Goal: Transaction & Acquisition: Obtain resource

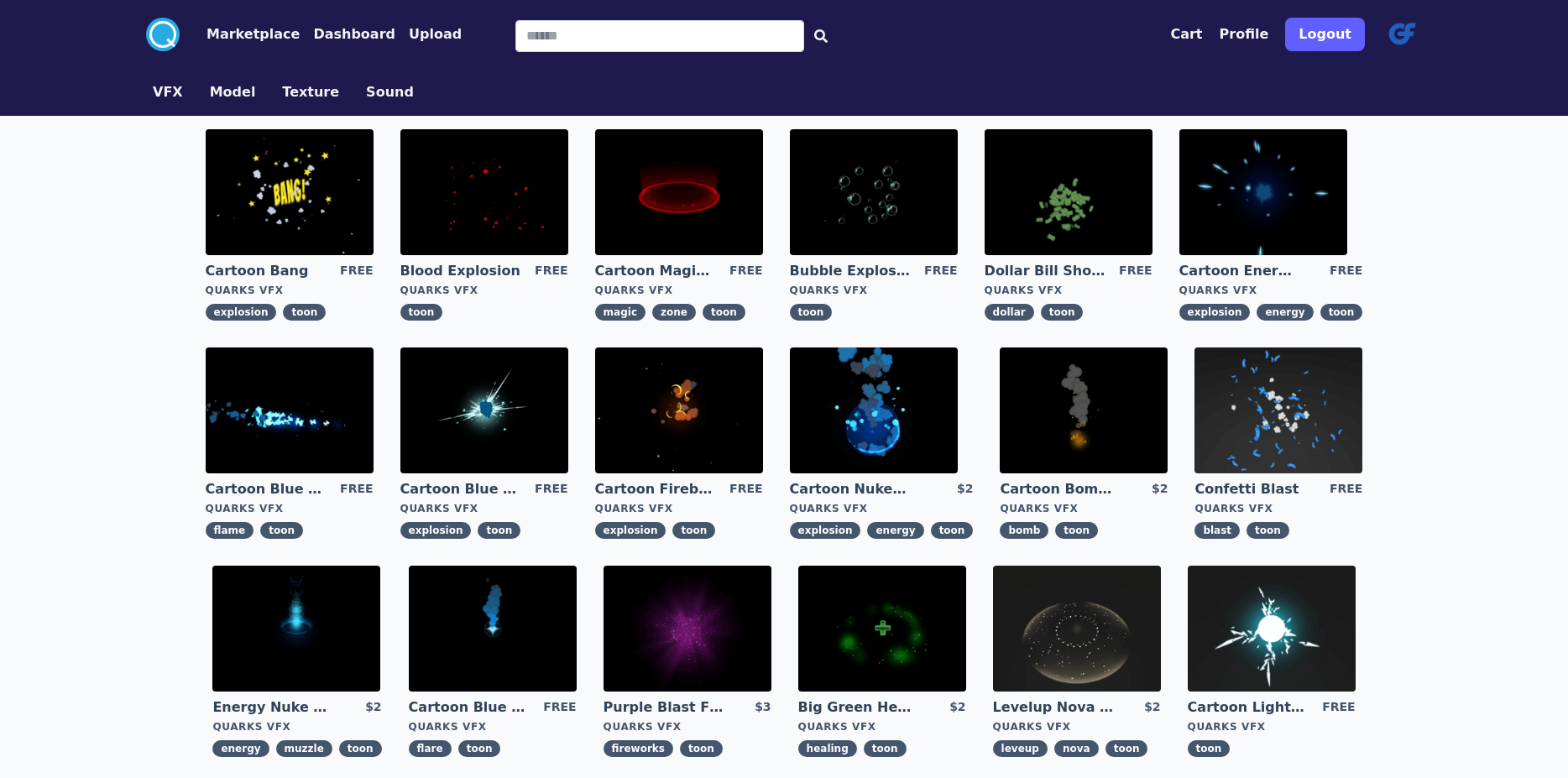
click at [400, 459] on img at bounding box center [484, 410] width 168 height 126
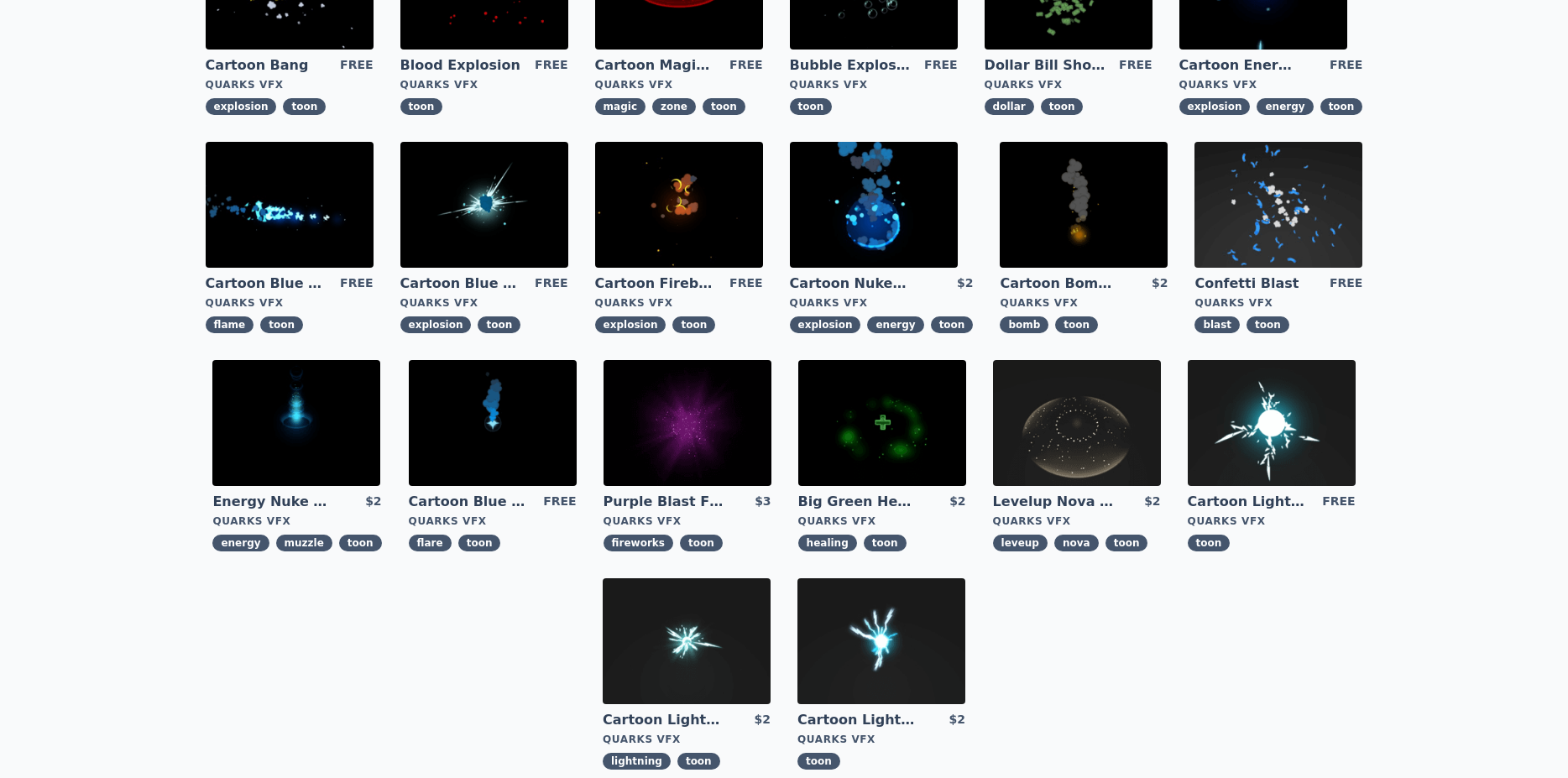
scroll to position [122, 0]
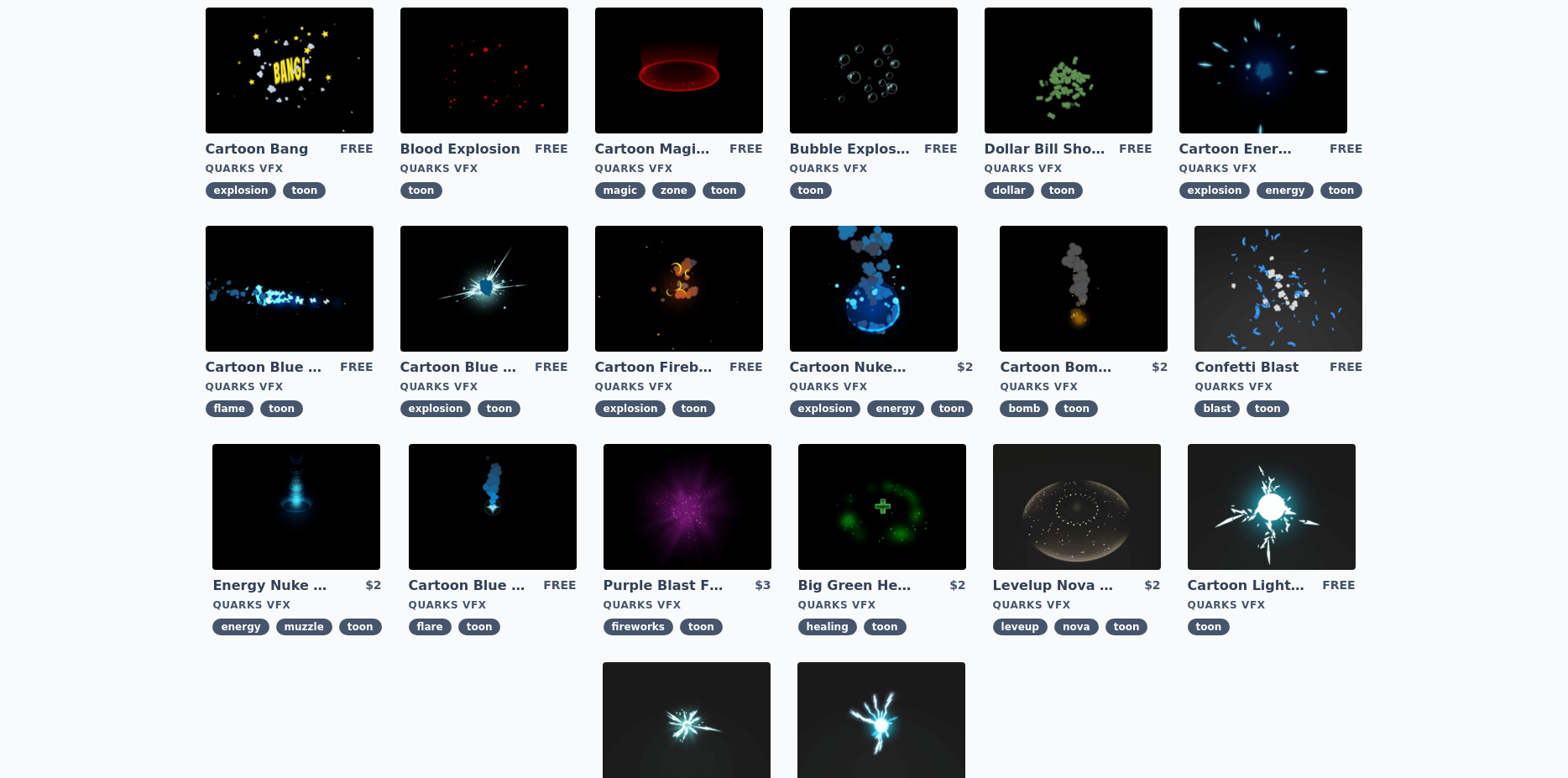
click at [1179, 105] on img at bounding box center [1263, 71] width 168 height 126
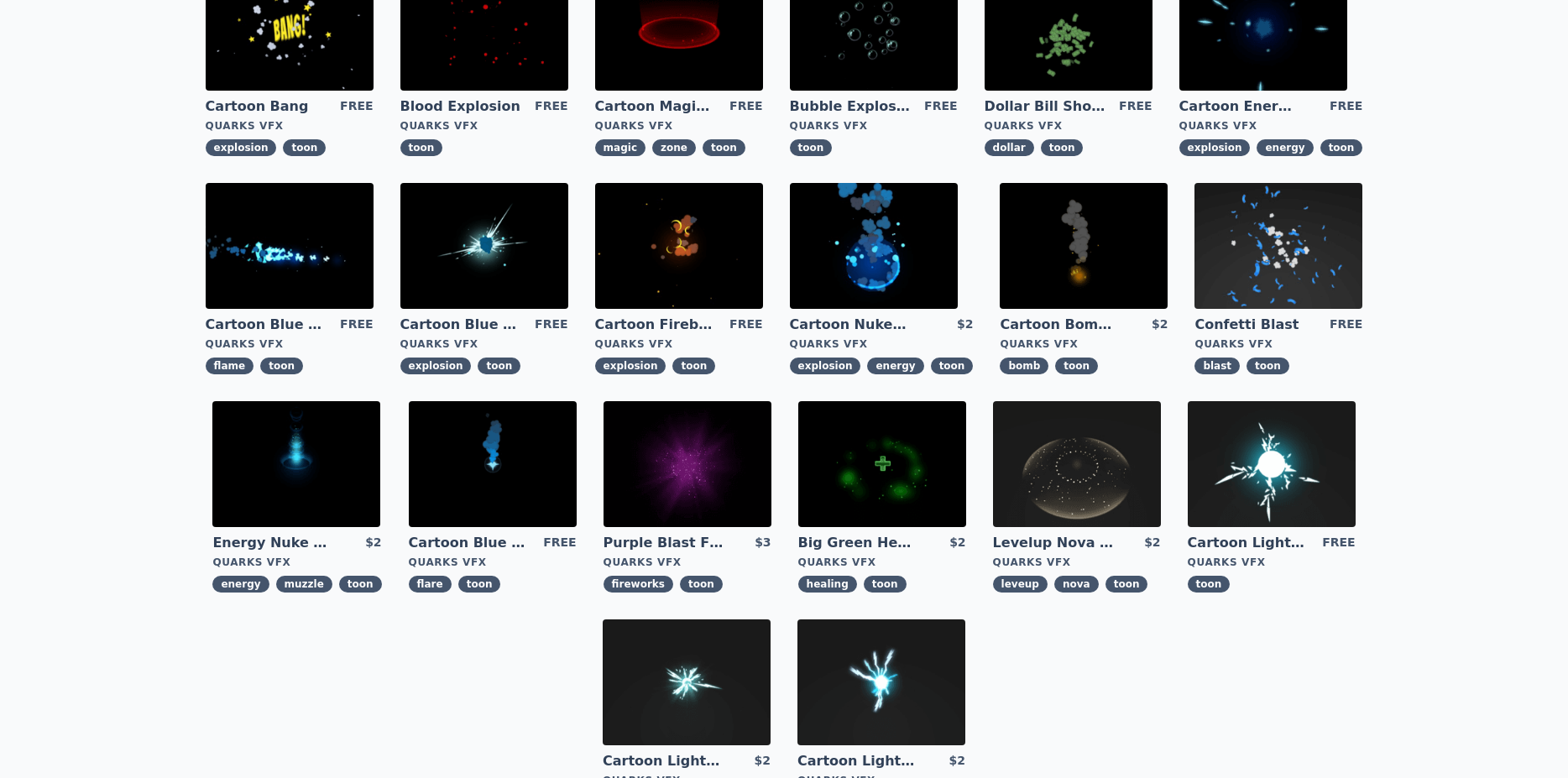
scroll to position [168, 0]
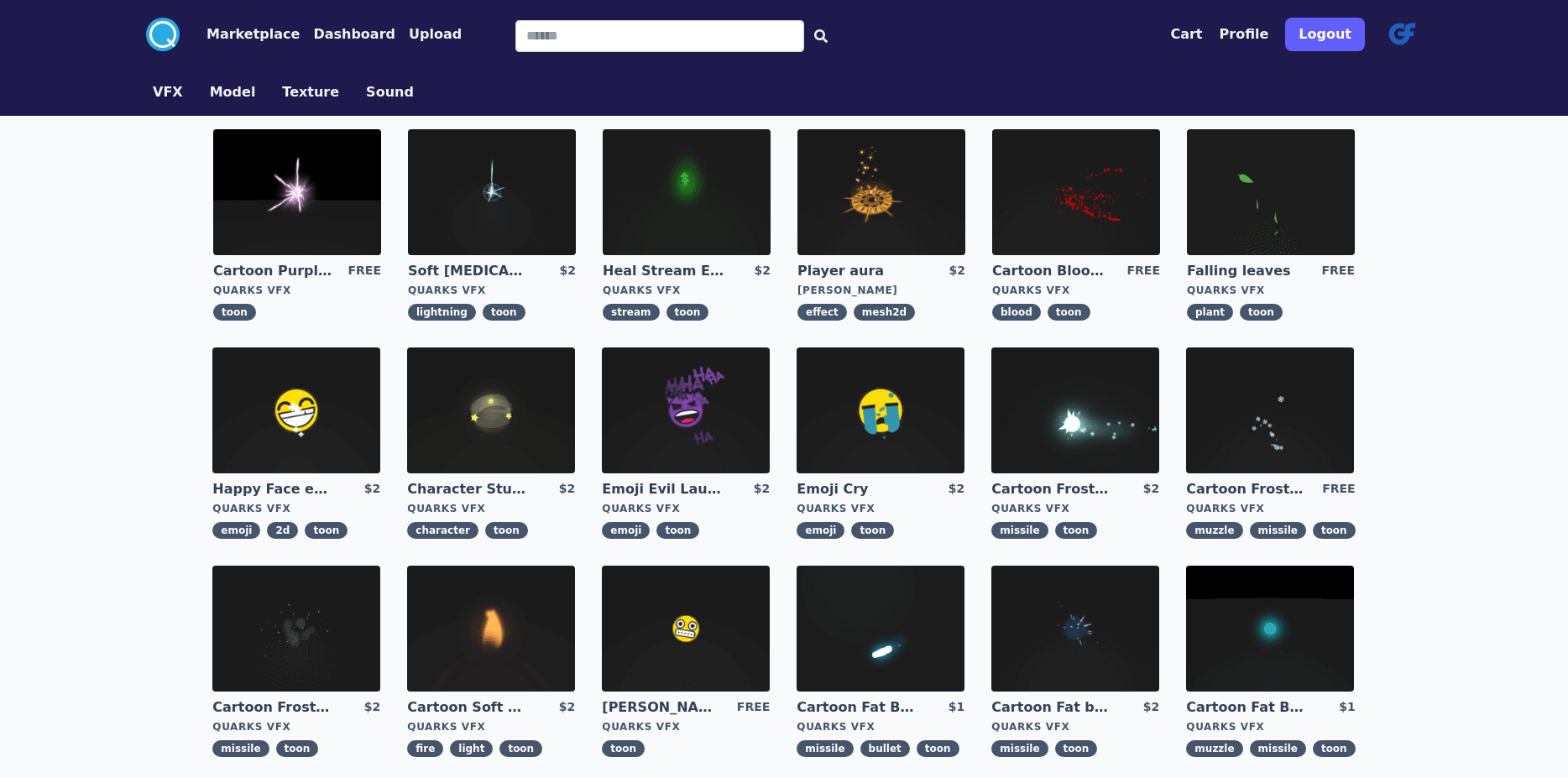
click at [230, 217] on img at bounding box center [297, 192] width 168 height 126
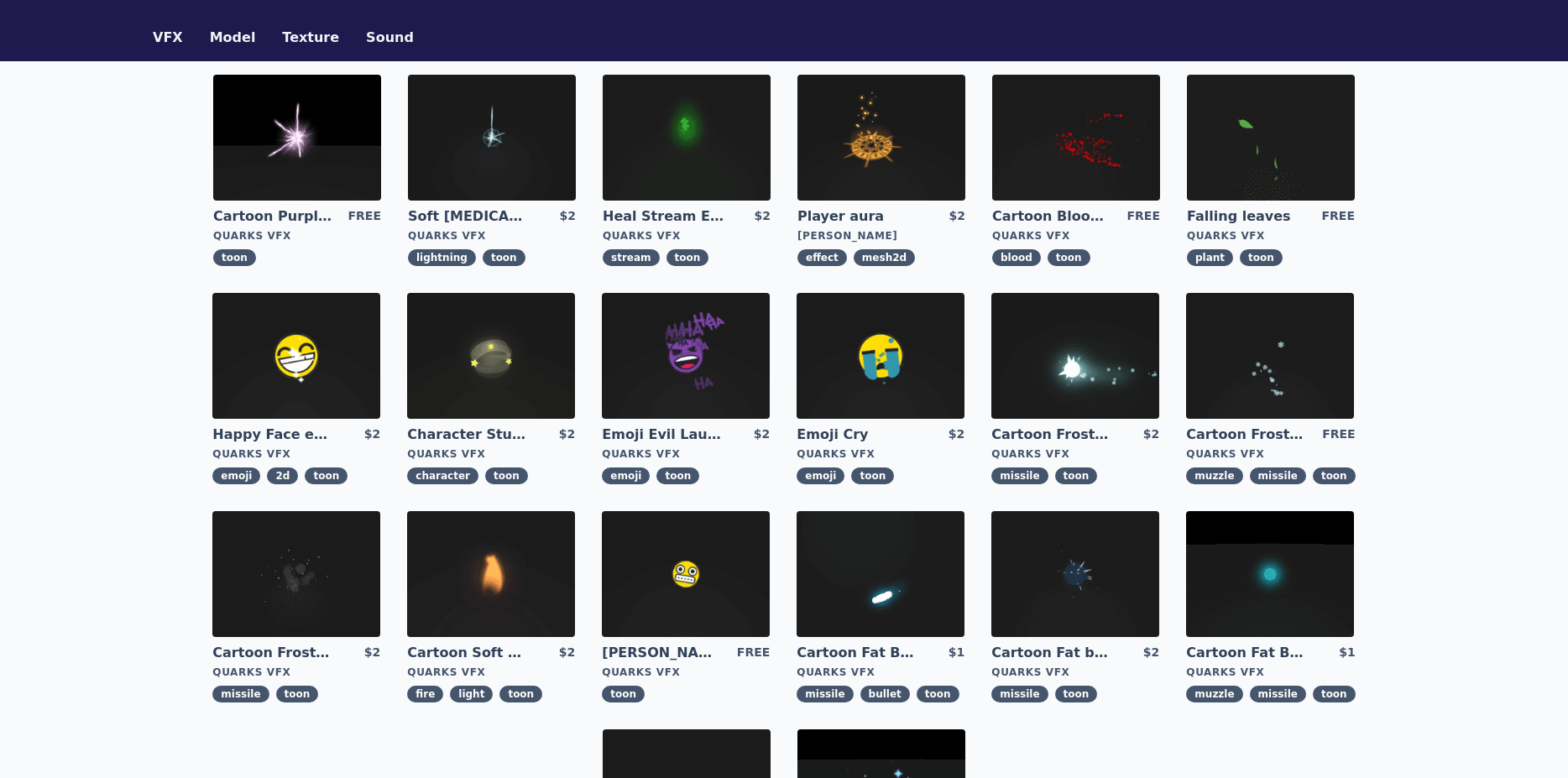
scroll to position [84, 0]
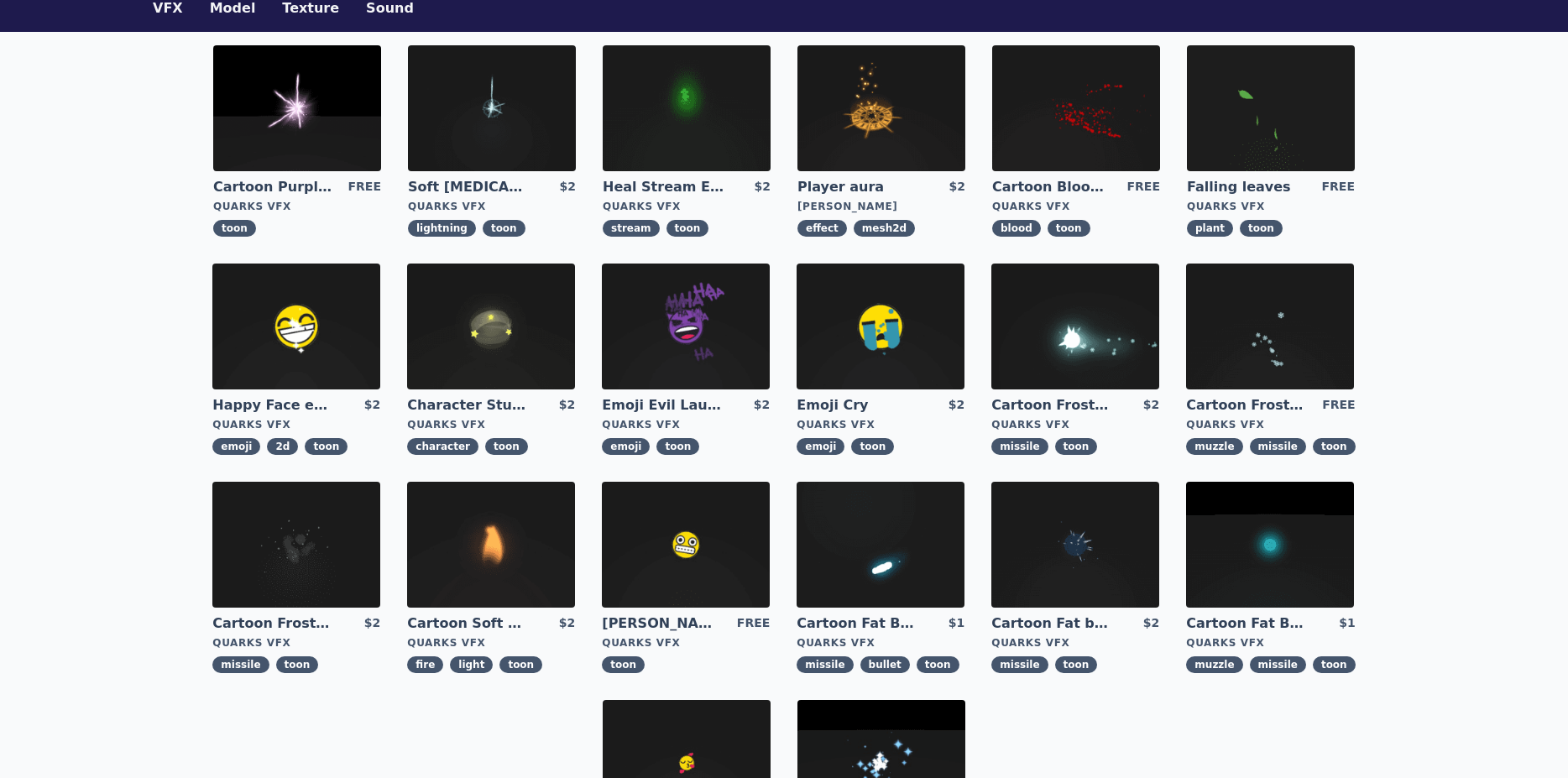
click at [407, 370] on img at bounding box center [491, 326] width 168 height 126
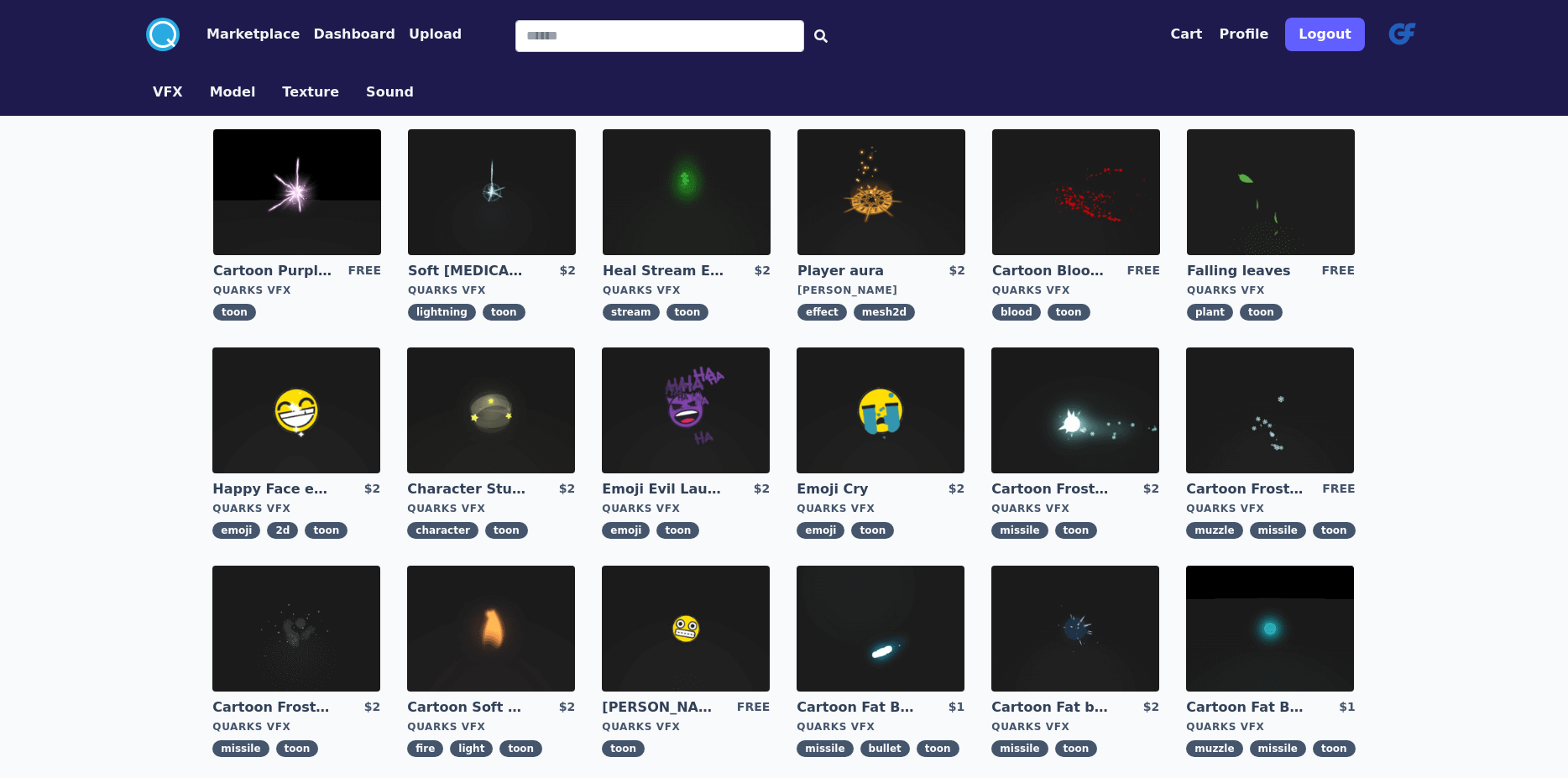
click at [380, 566] on img at bounding box center [296, 629] width 168 height 126
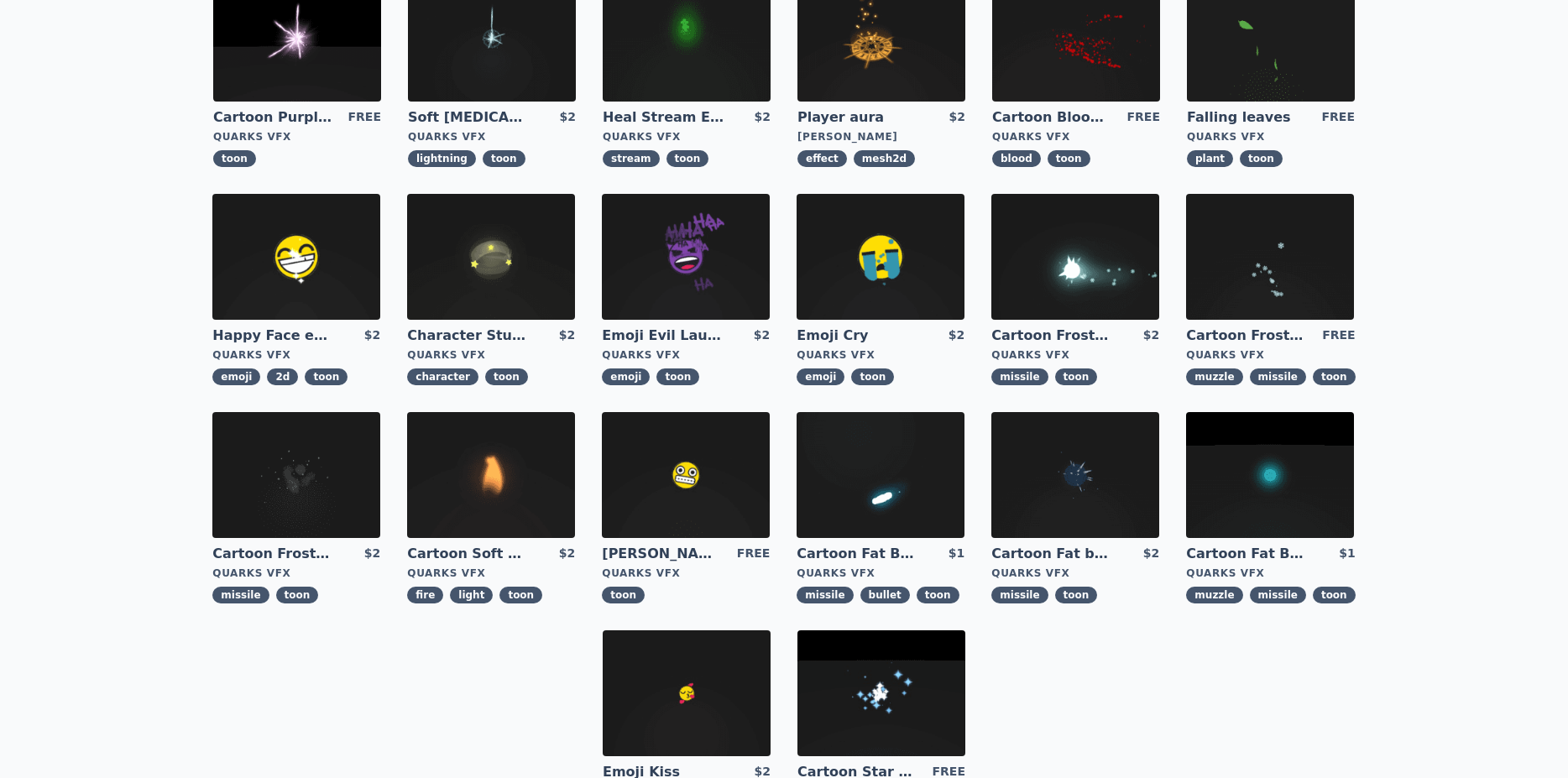
scroll to position [168, 0]
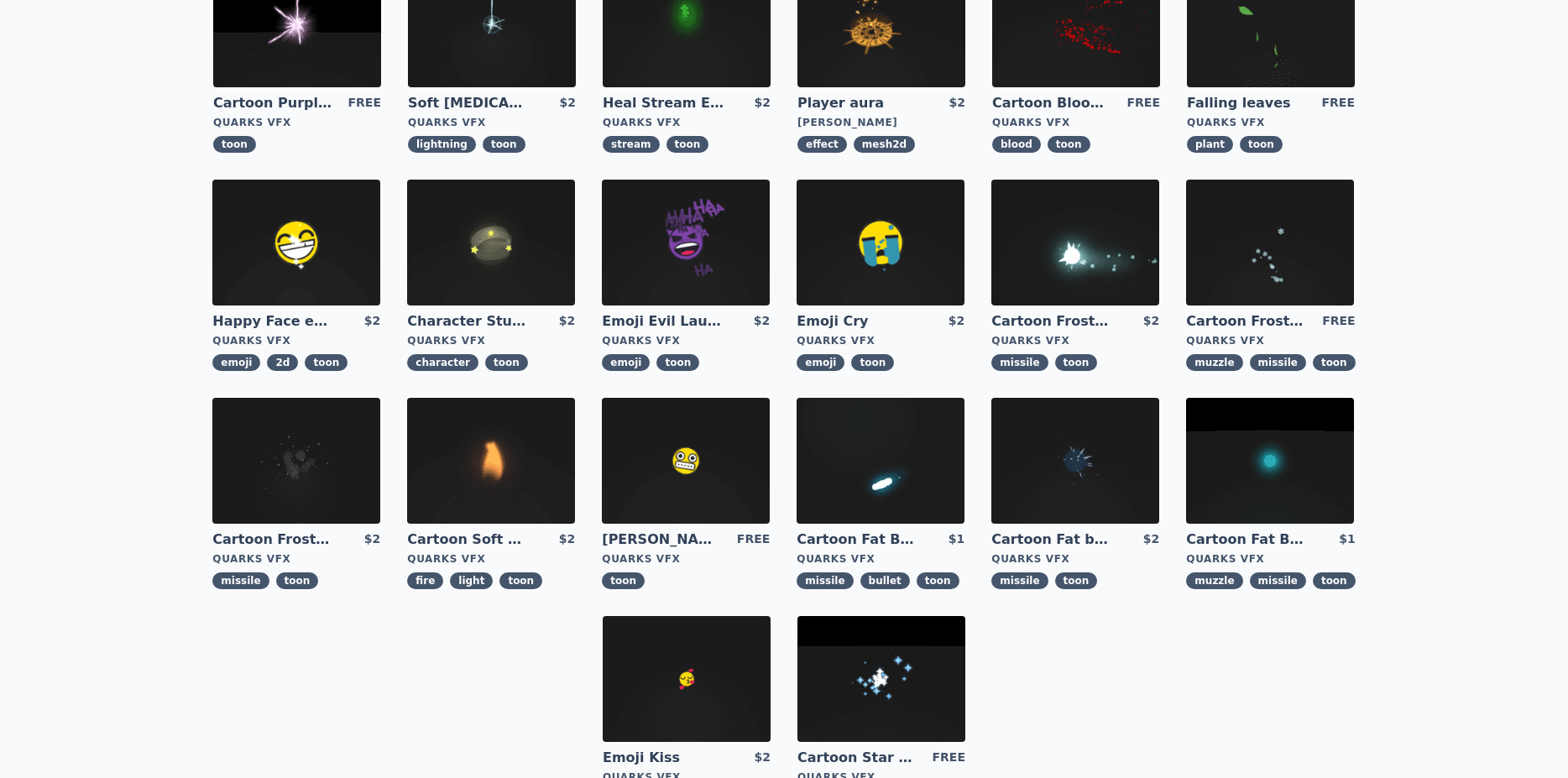
click at [1186, 520] on img at bounding box center [1270, 460] width 168 height 126
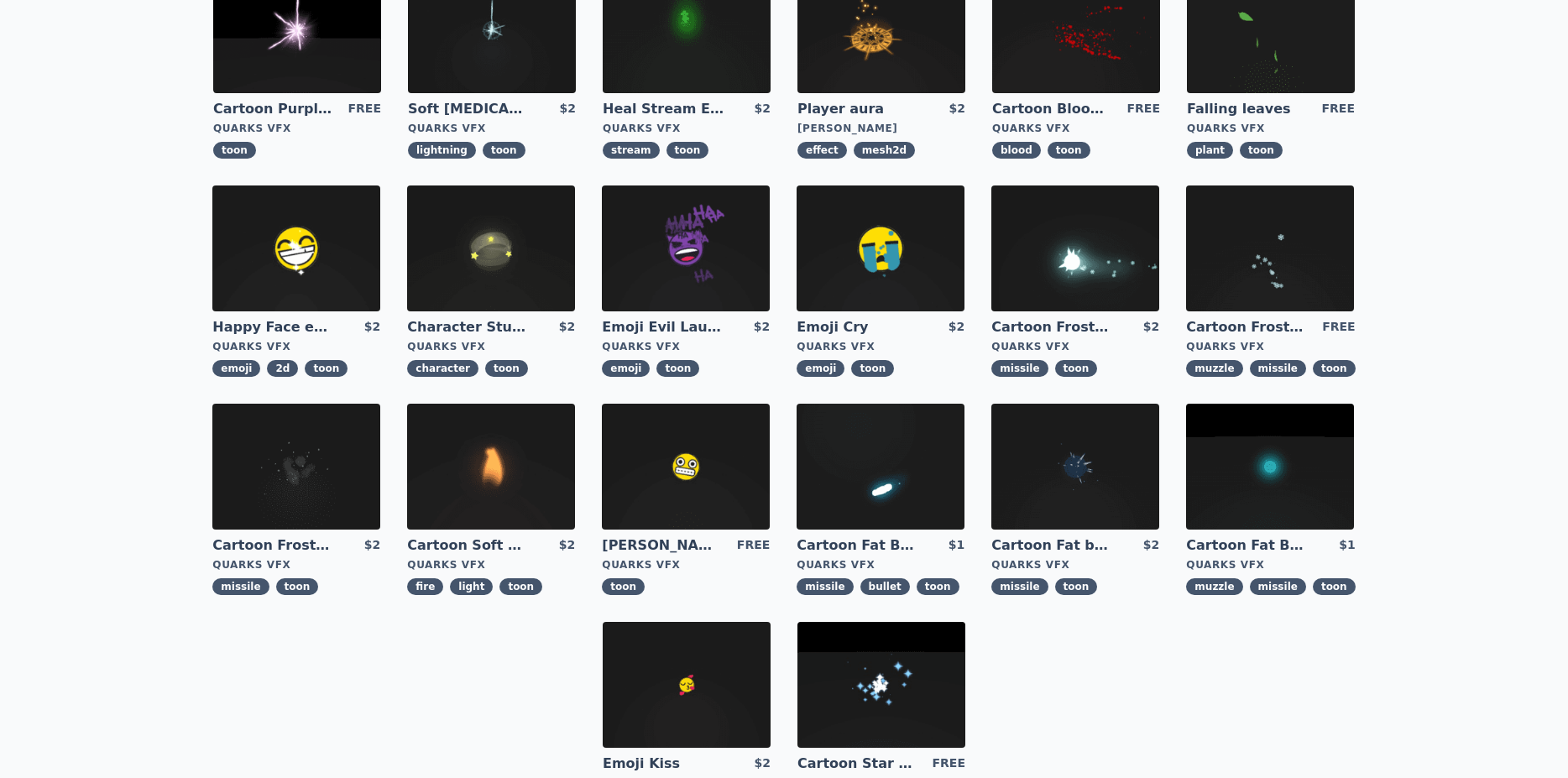
scroll to position [168, 0]
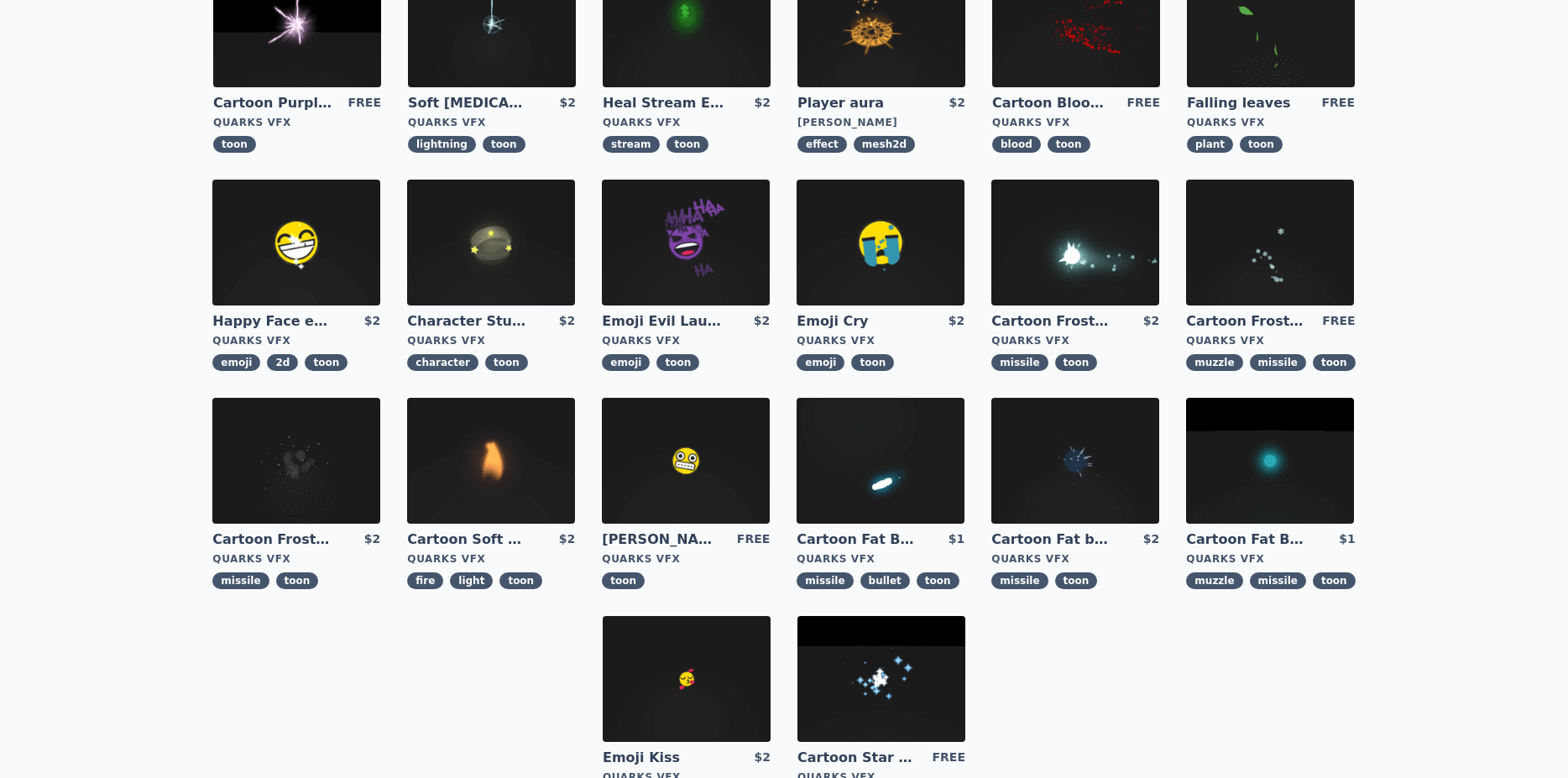
click at [991, 524] on img at bounding box center [1075, 460] width 168 height 126
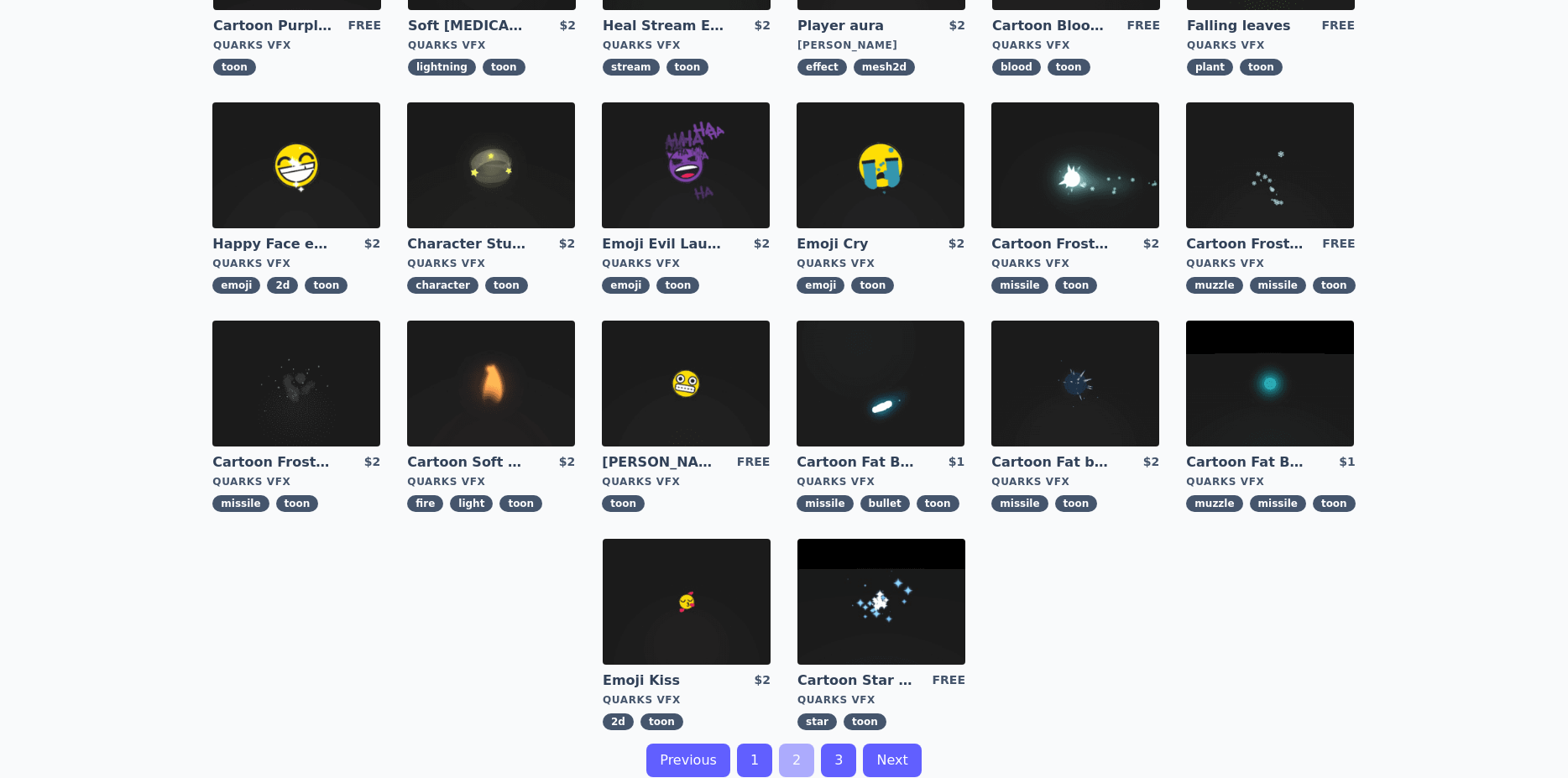
scroll to position [257, 0]
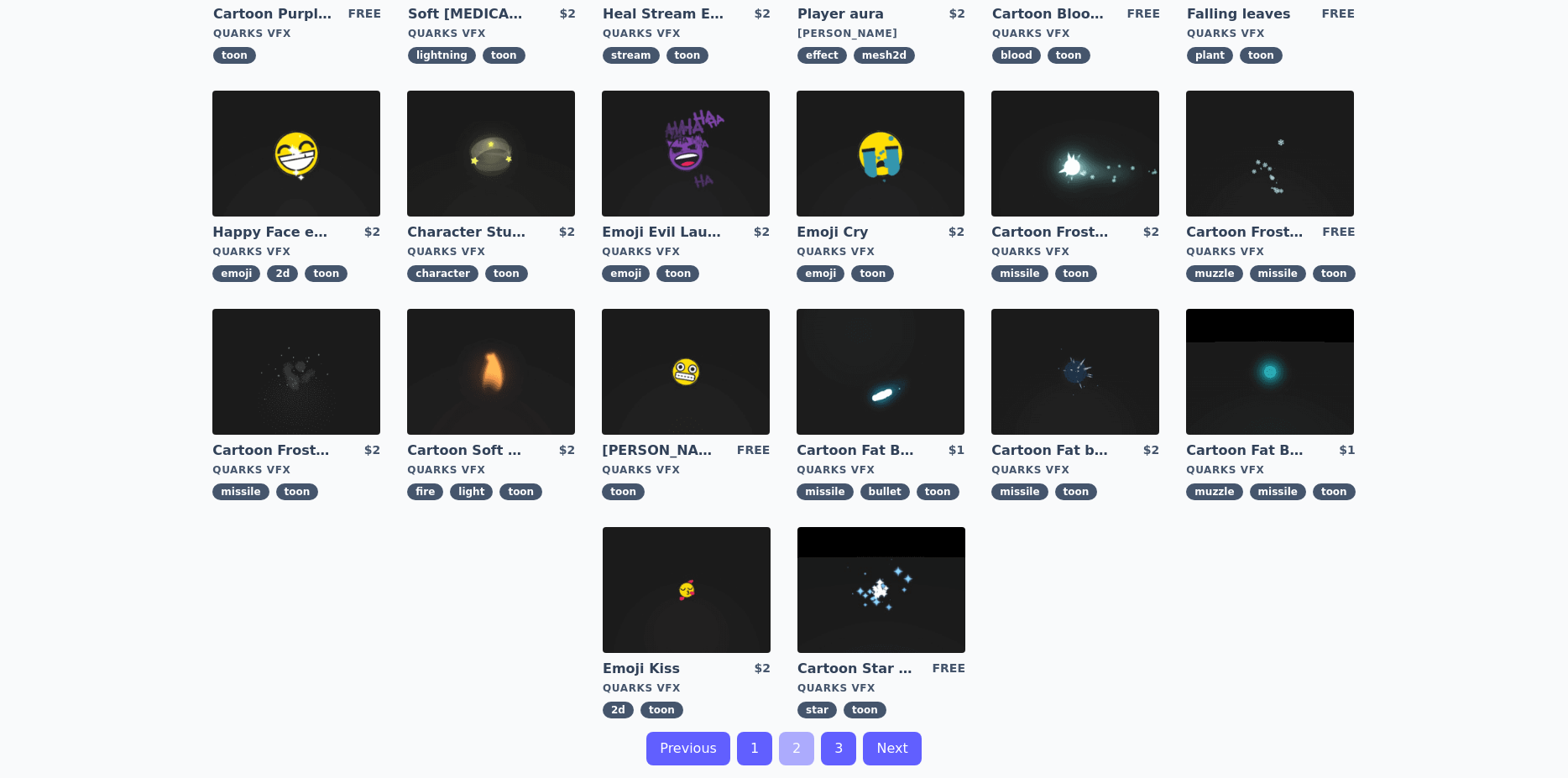
click at [842, 732] on link "3" at bounding box center [839, 749] width 35 height 34
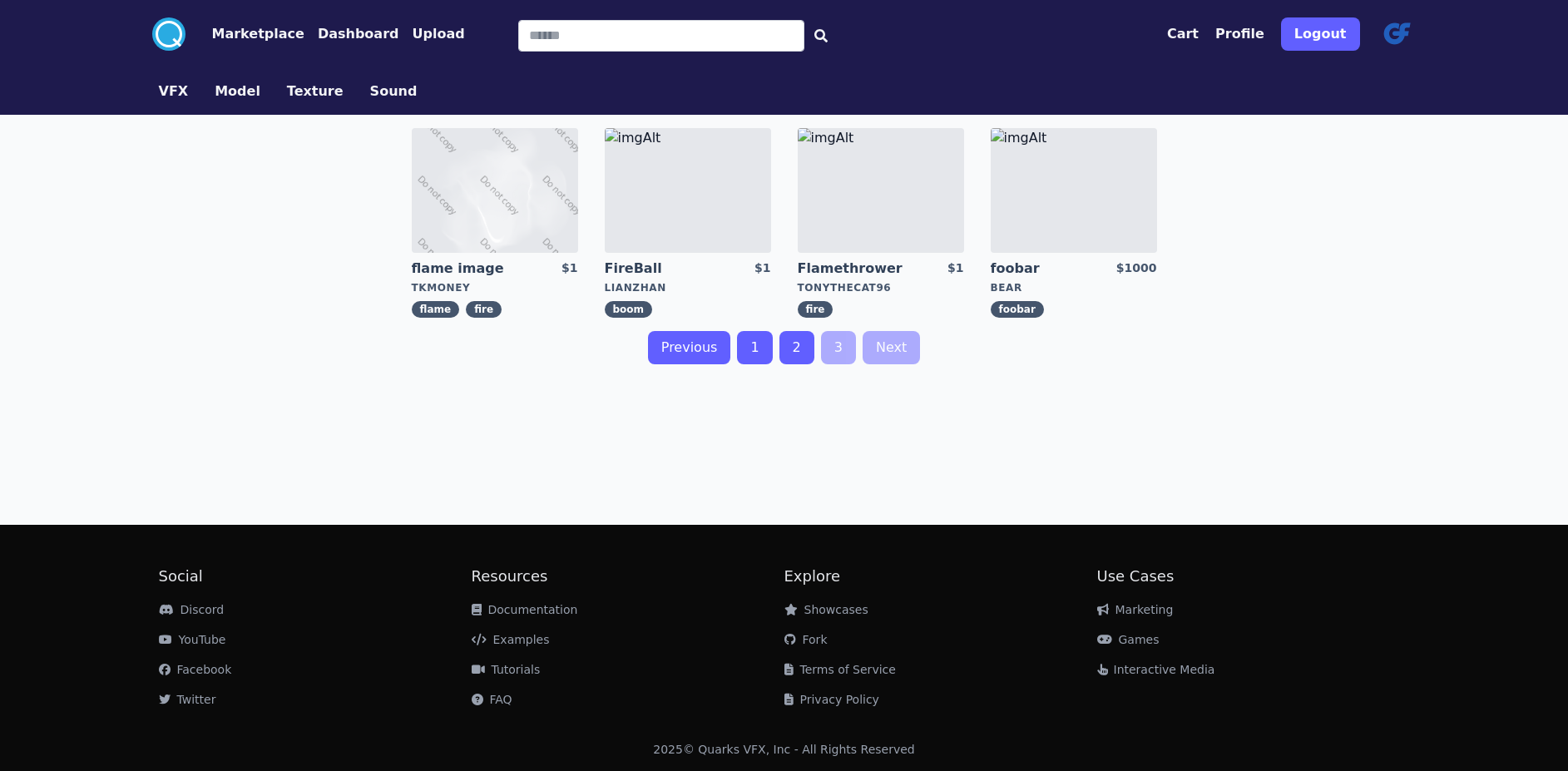
click at [792, 365] on link "2" at bounding box center [797, 348] width 35 height 33
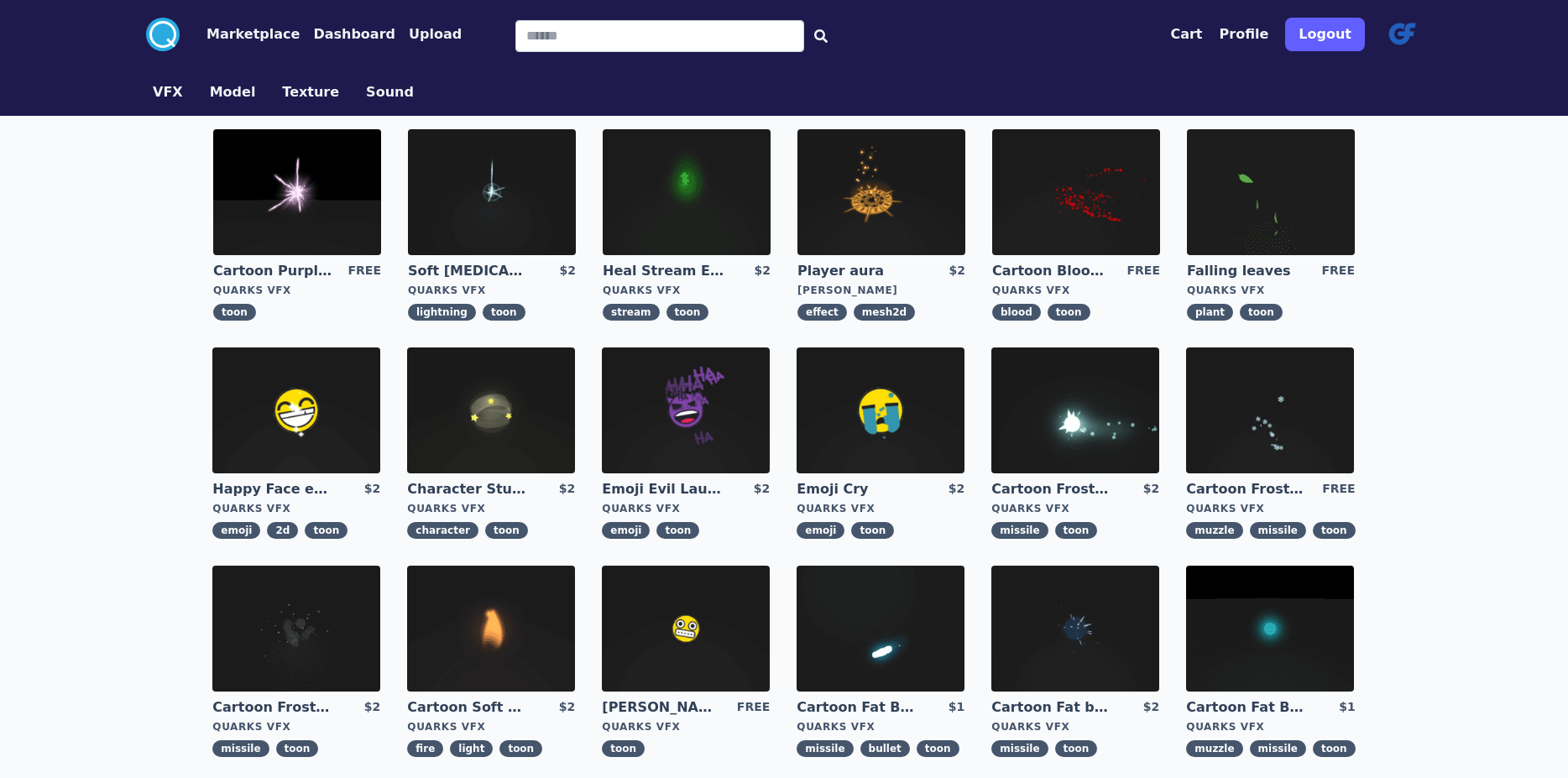
click at [991, 434] on img at bounding box center [1075, 410] width 168 height 126
click at [408, 191] on img at bounding box center [492, 192] width 168 height 126
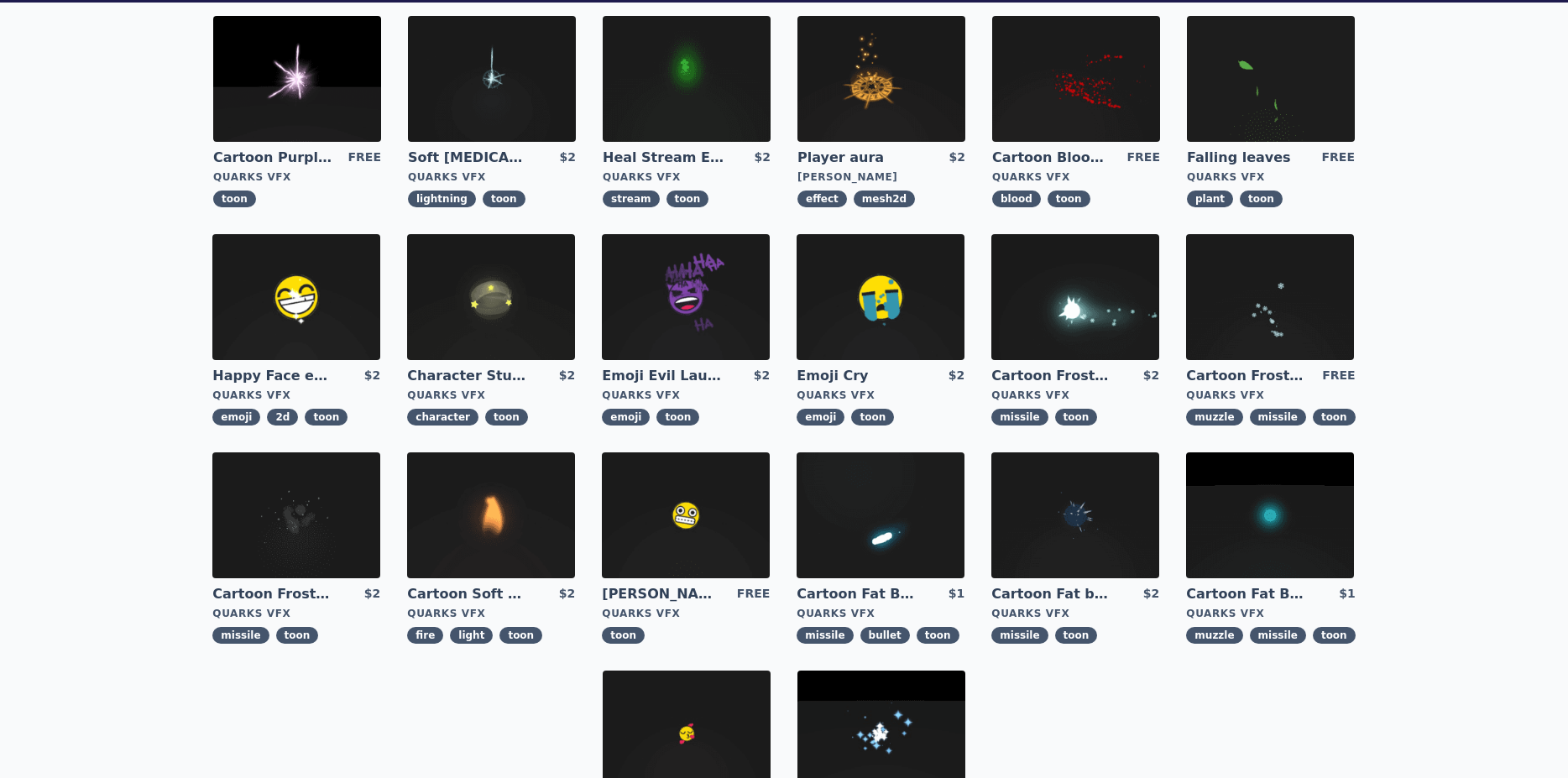
scroll to position [84, 0]
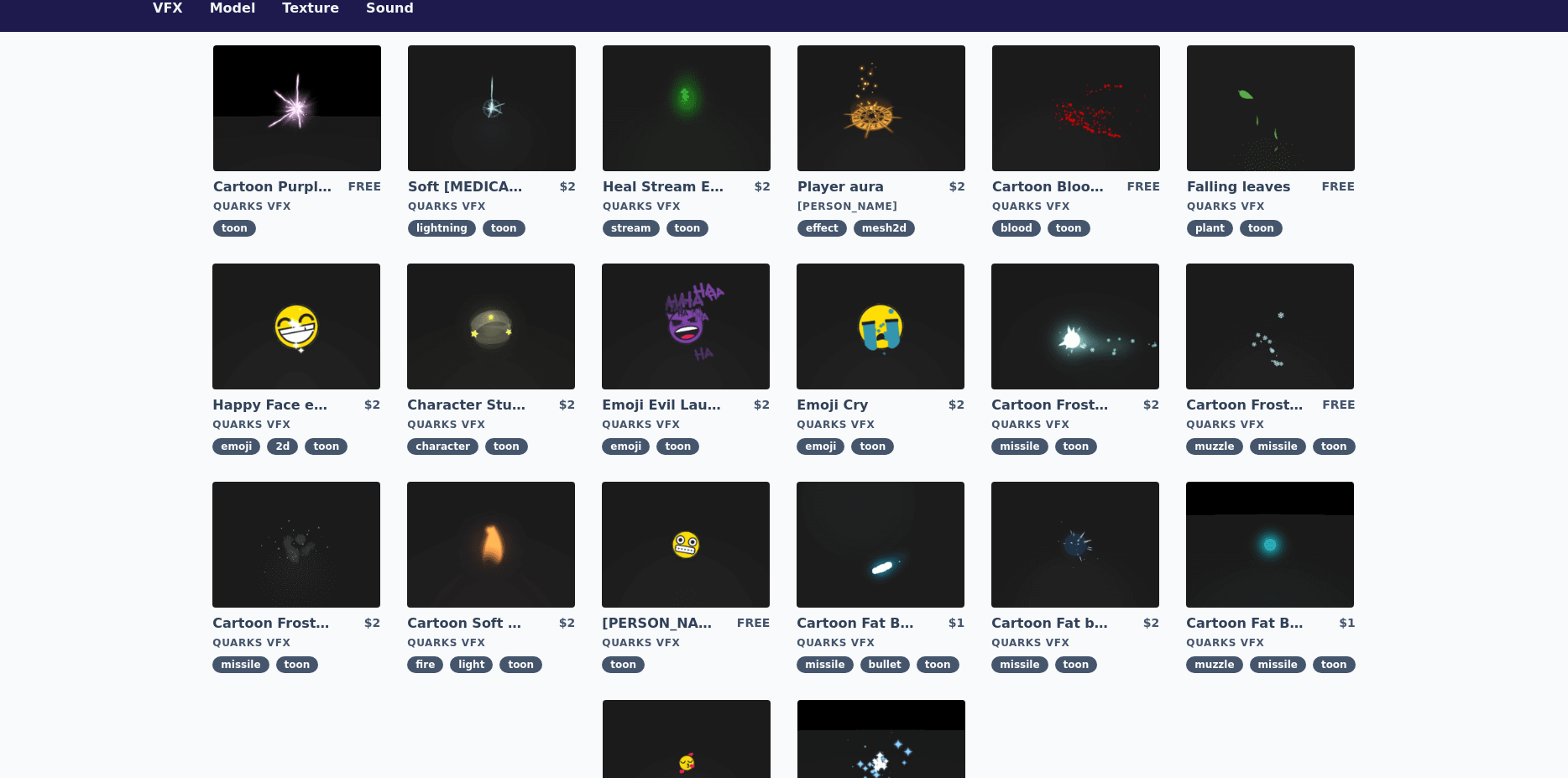
click at [966, 700] on img at bounding box center [881, 763] width 168 height 126
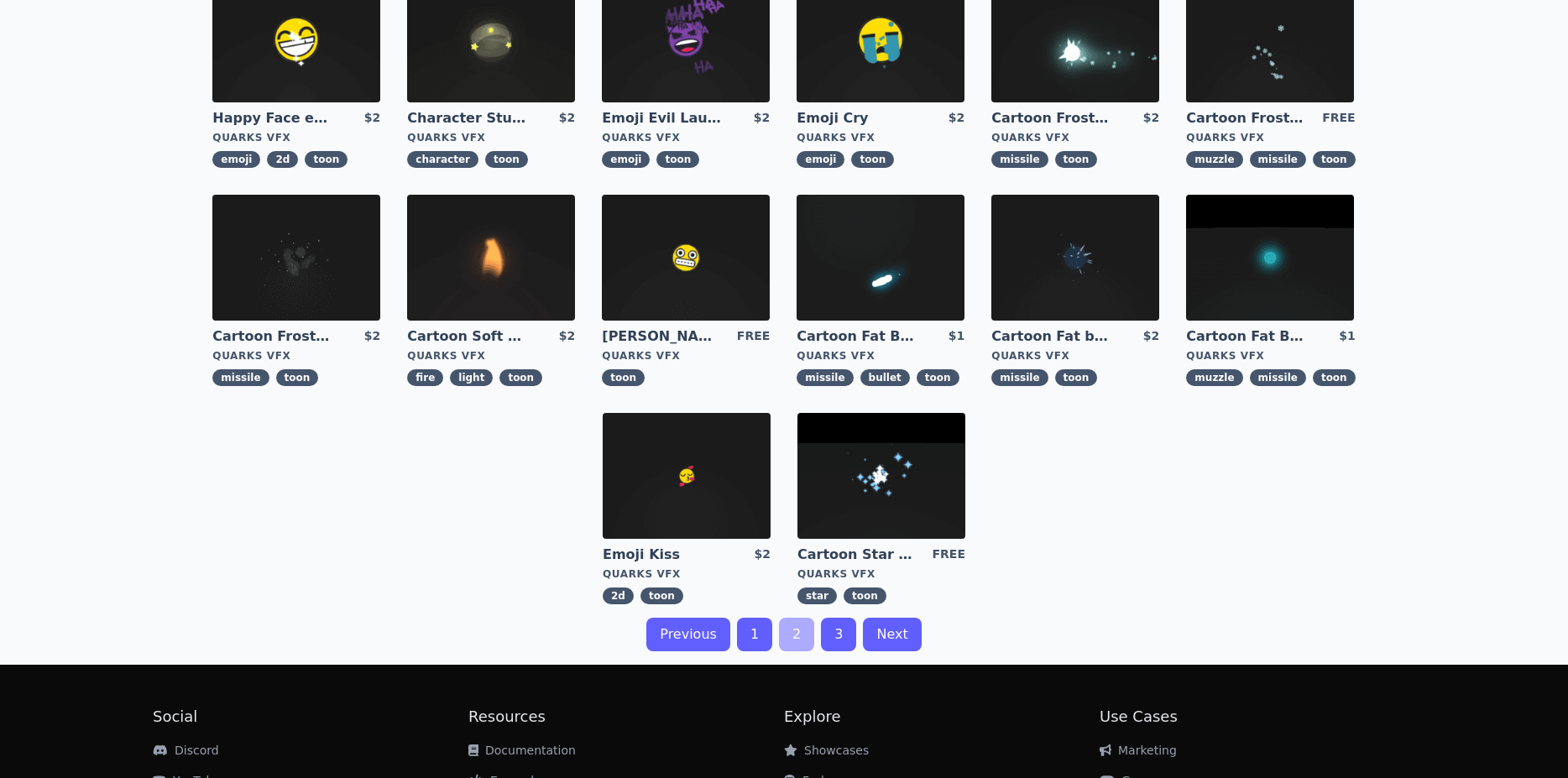
scroll to position [374, 0]
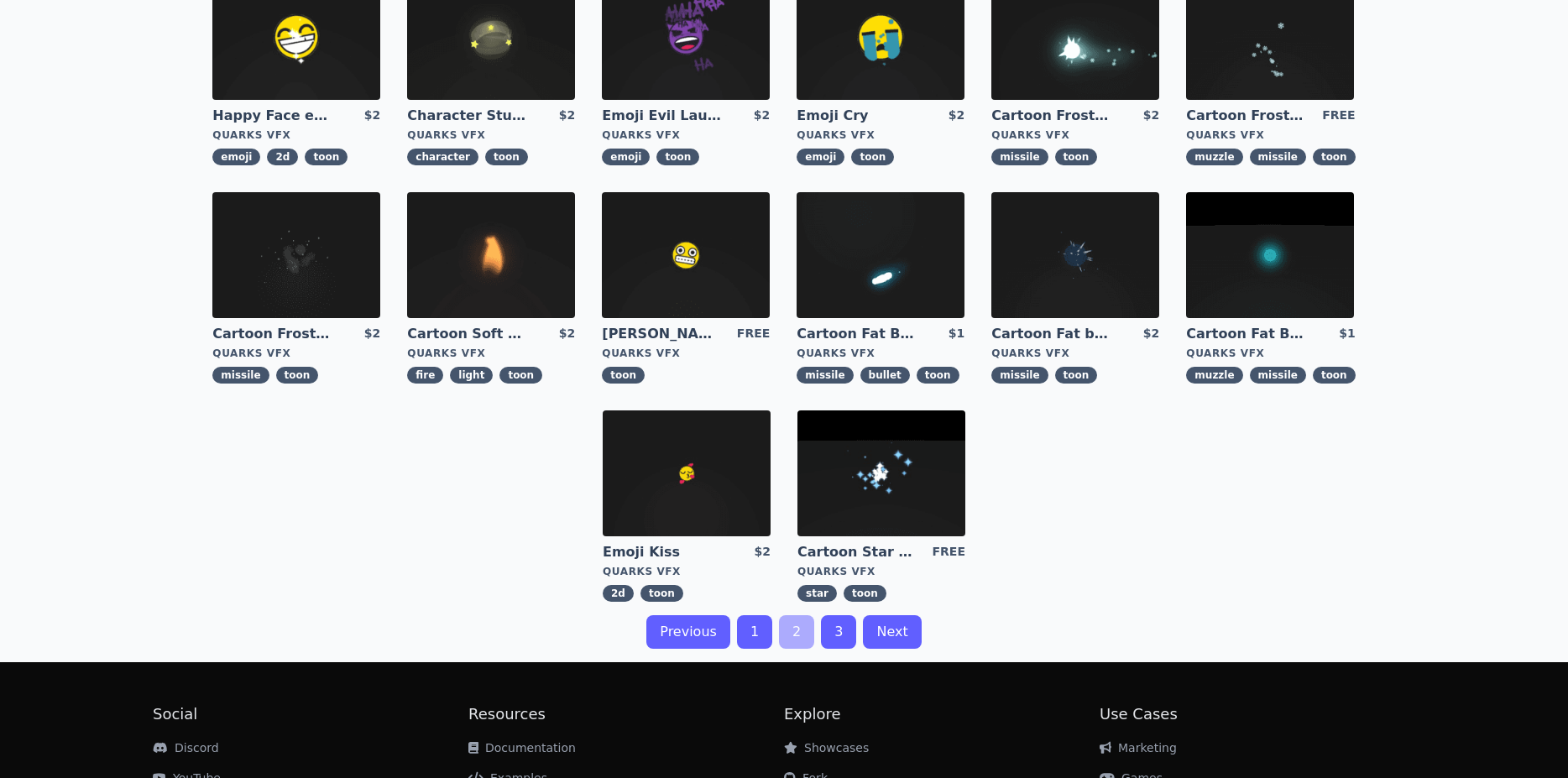
click at [761, 616] on link "1" at bounding box center [755, 632] width 35 height 34
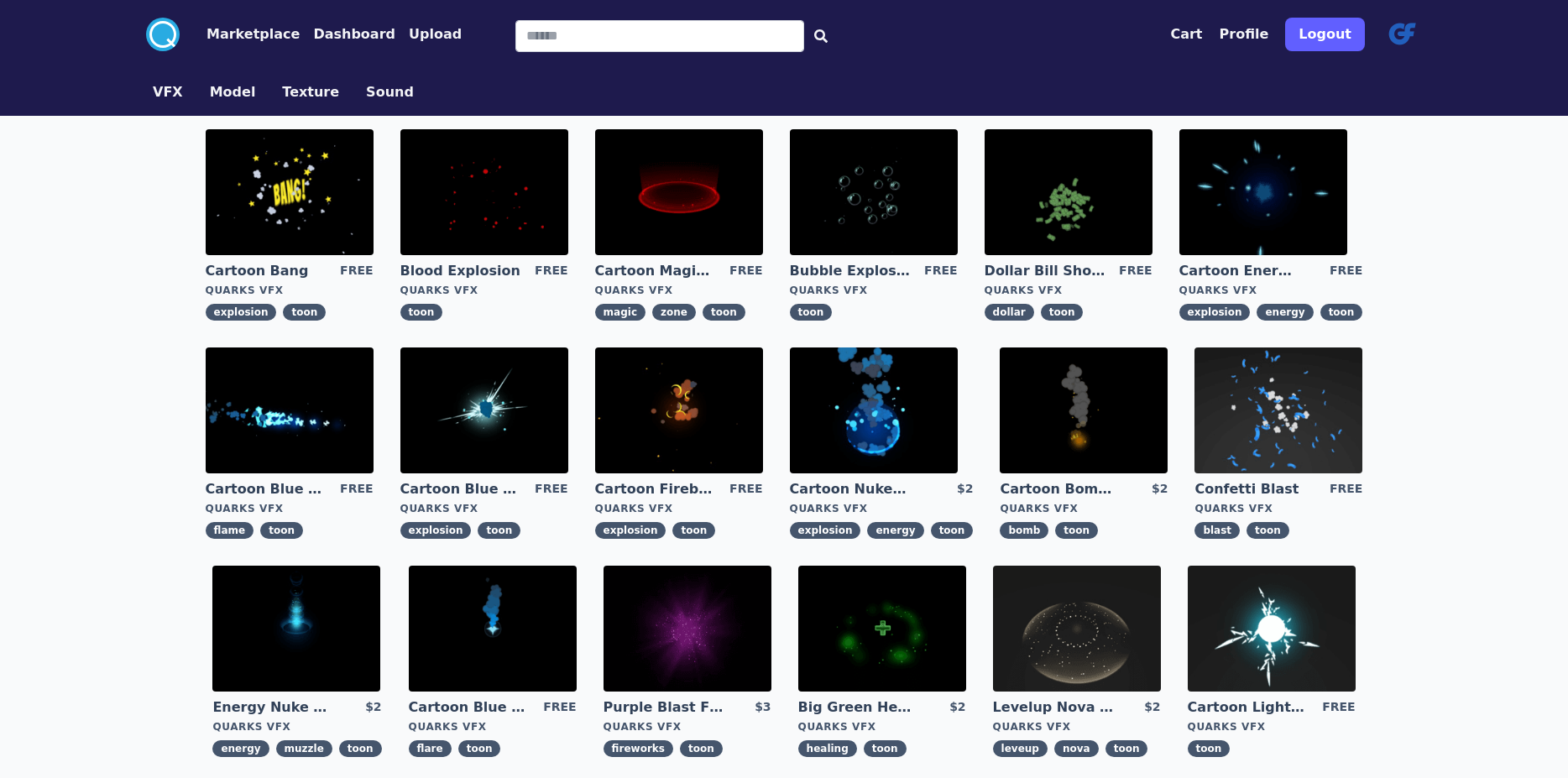
click at [1179, 218] on img at bounding box center [1263, 192] width 168 height 126
click at [380, 566] on img at bounding box center [296, 629] width 168 height 126
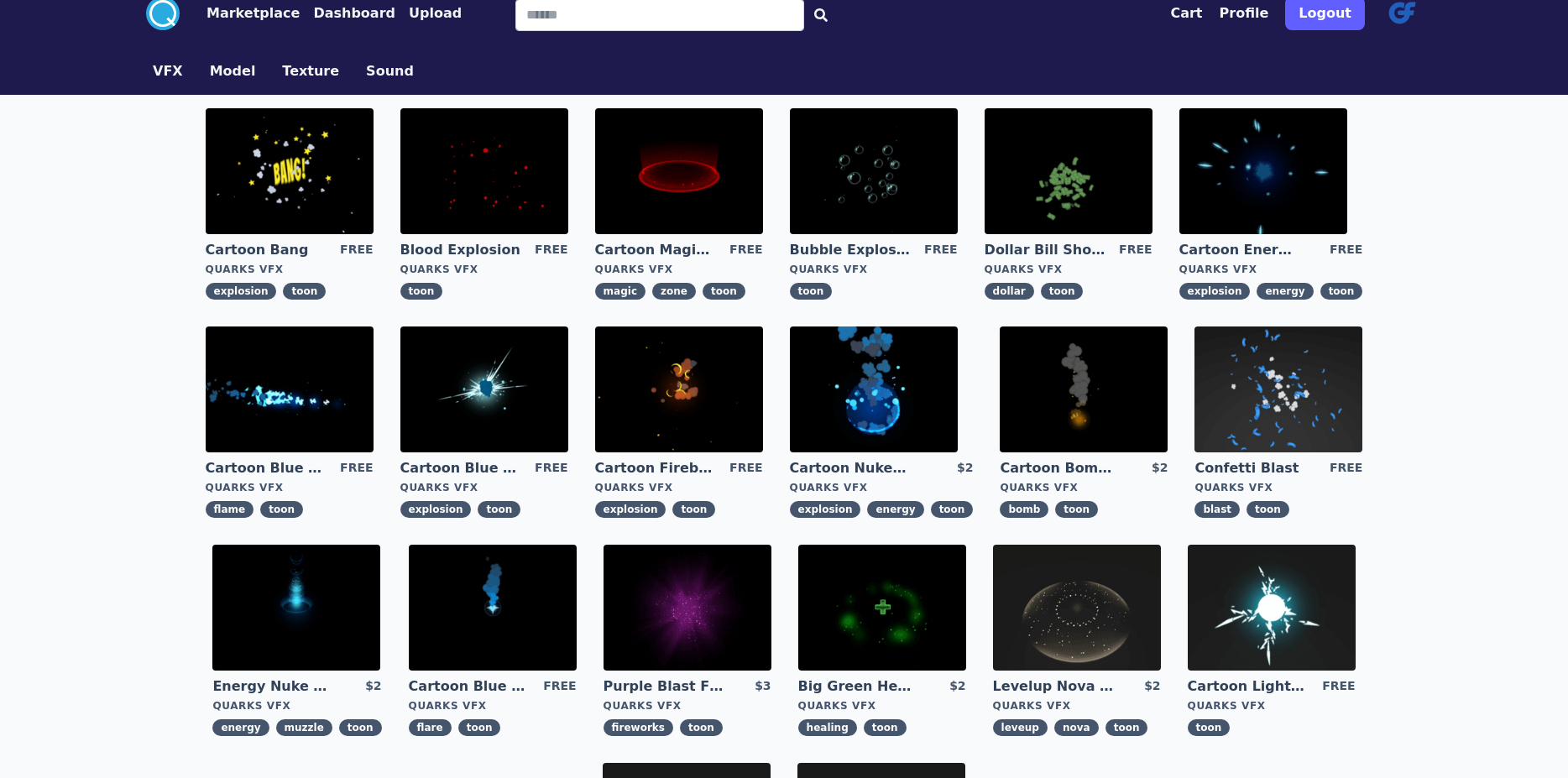
scroll to position [252, 0]
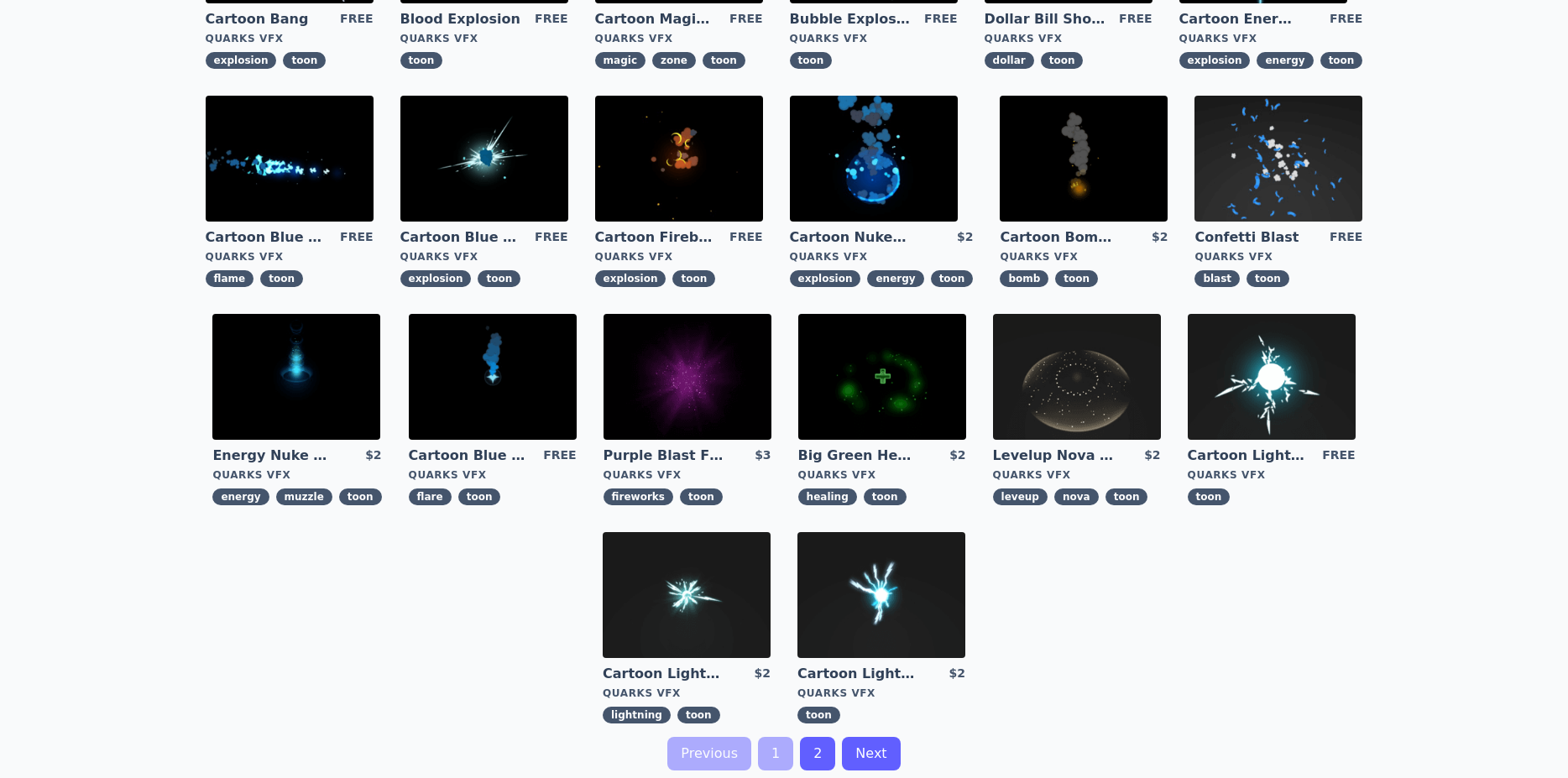
click at [603, 417] on img at bounding box center [687, 377] width 168 height 126
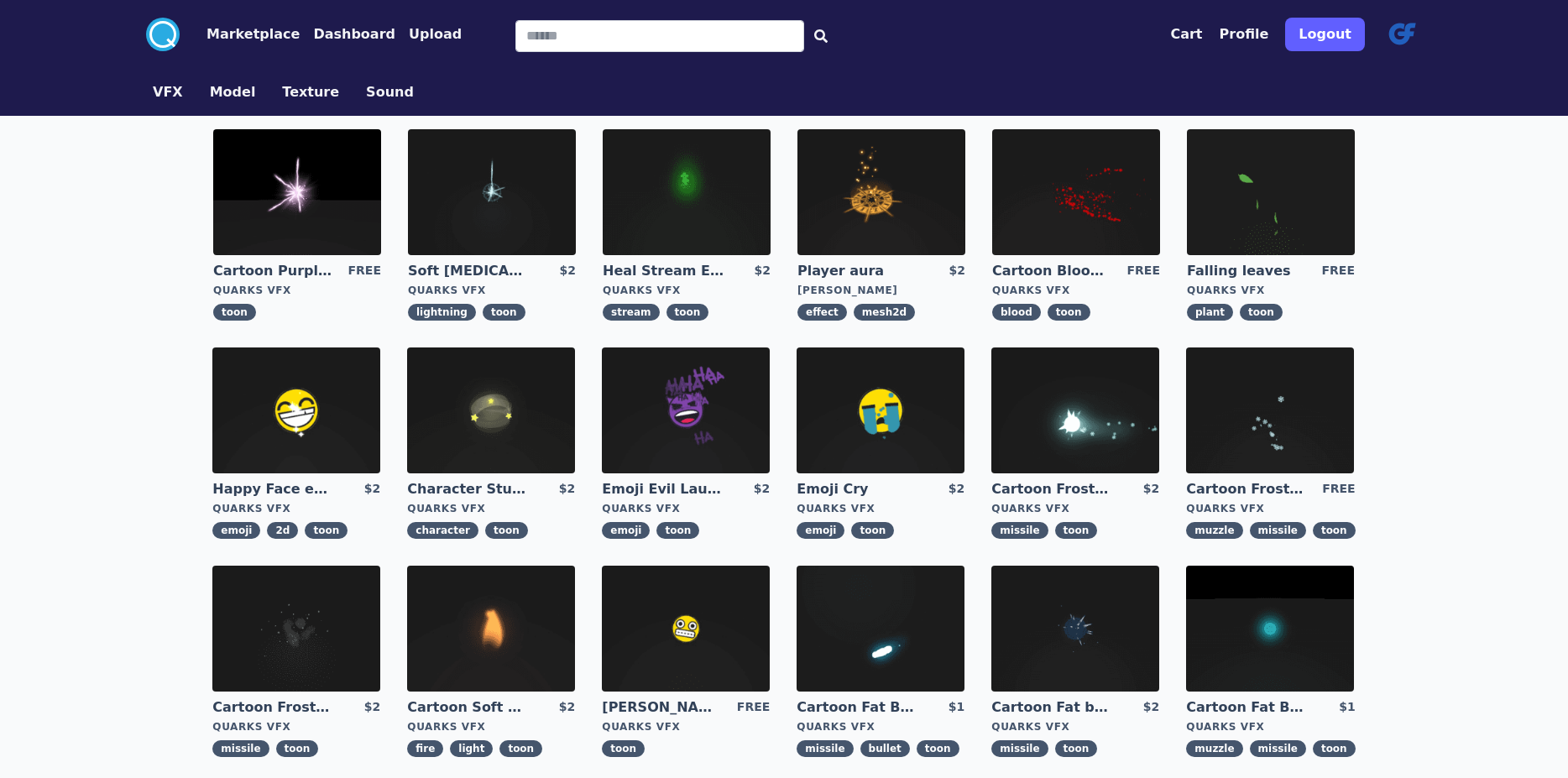
click at [380, 566] on img at bounding box center [296, 629] width 168 height 126
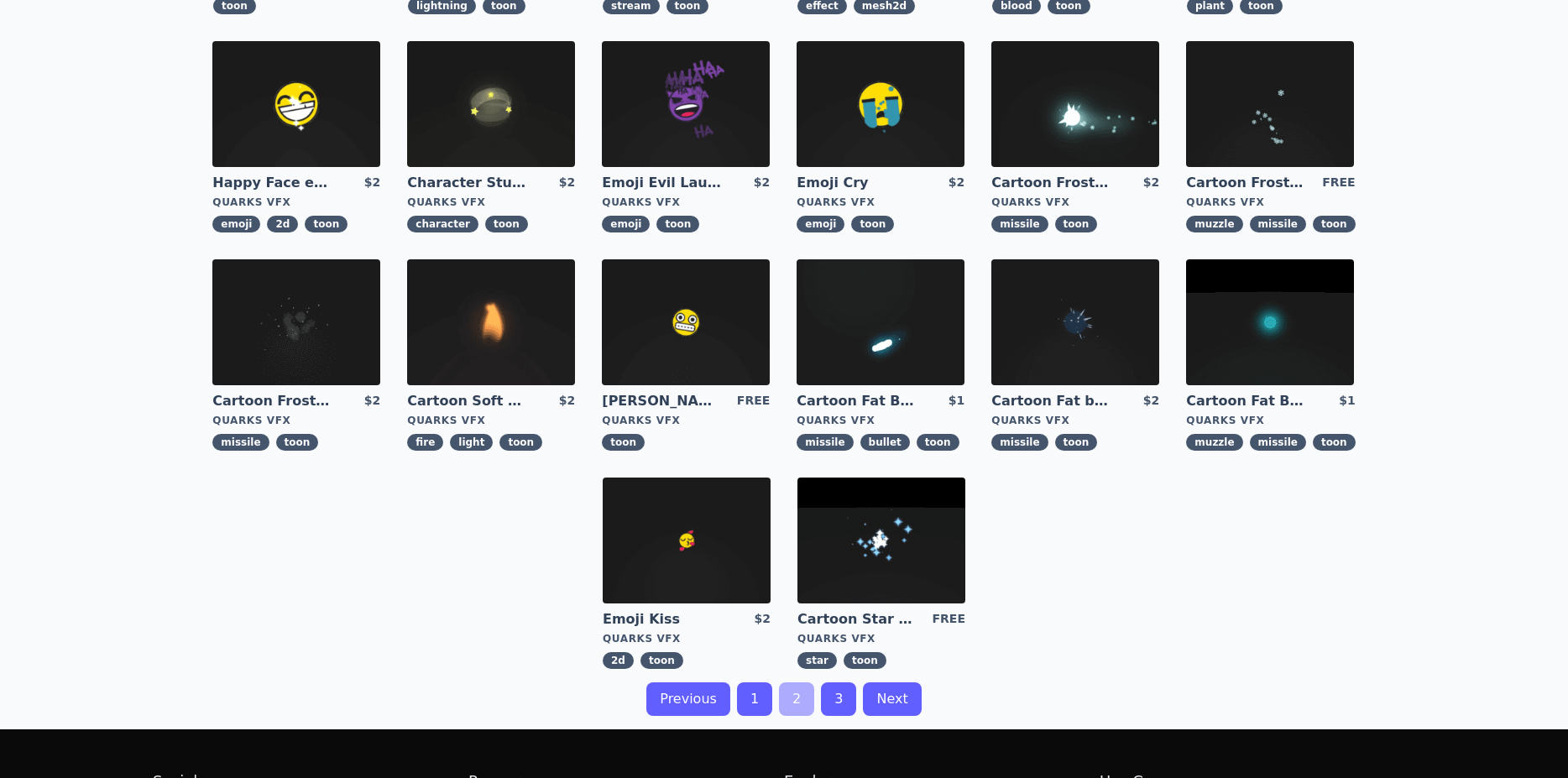
scroll to position [336, 0]
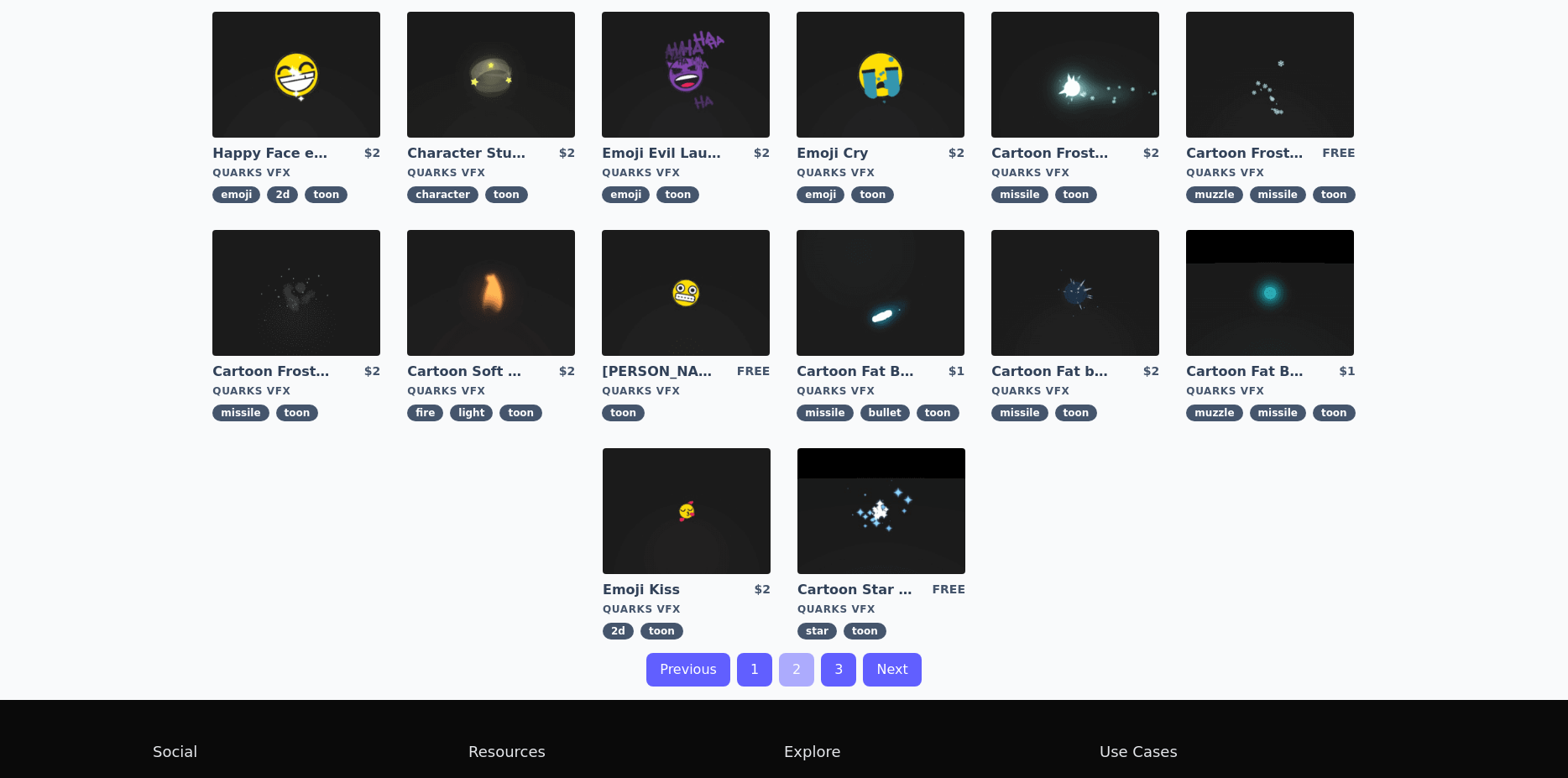
click at [750, 654] on link "1" at bounding box center [755, 670] width 35 height 34
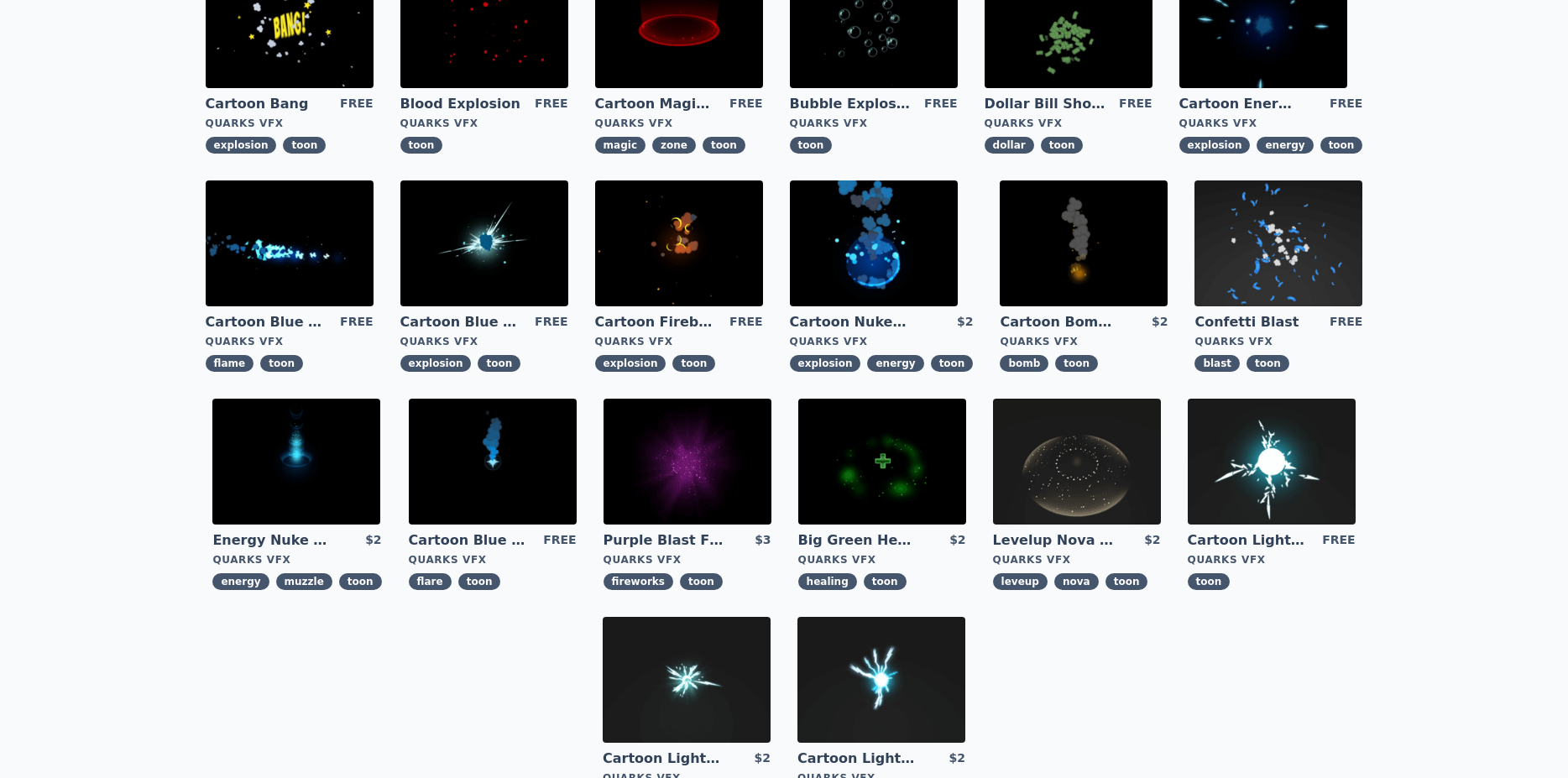
scroll to position [168, 0]
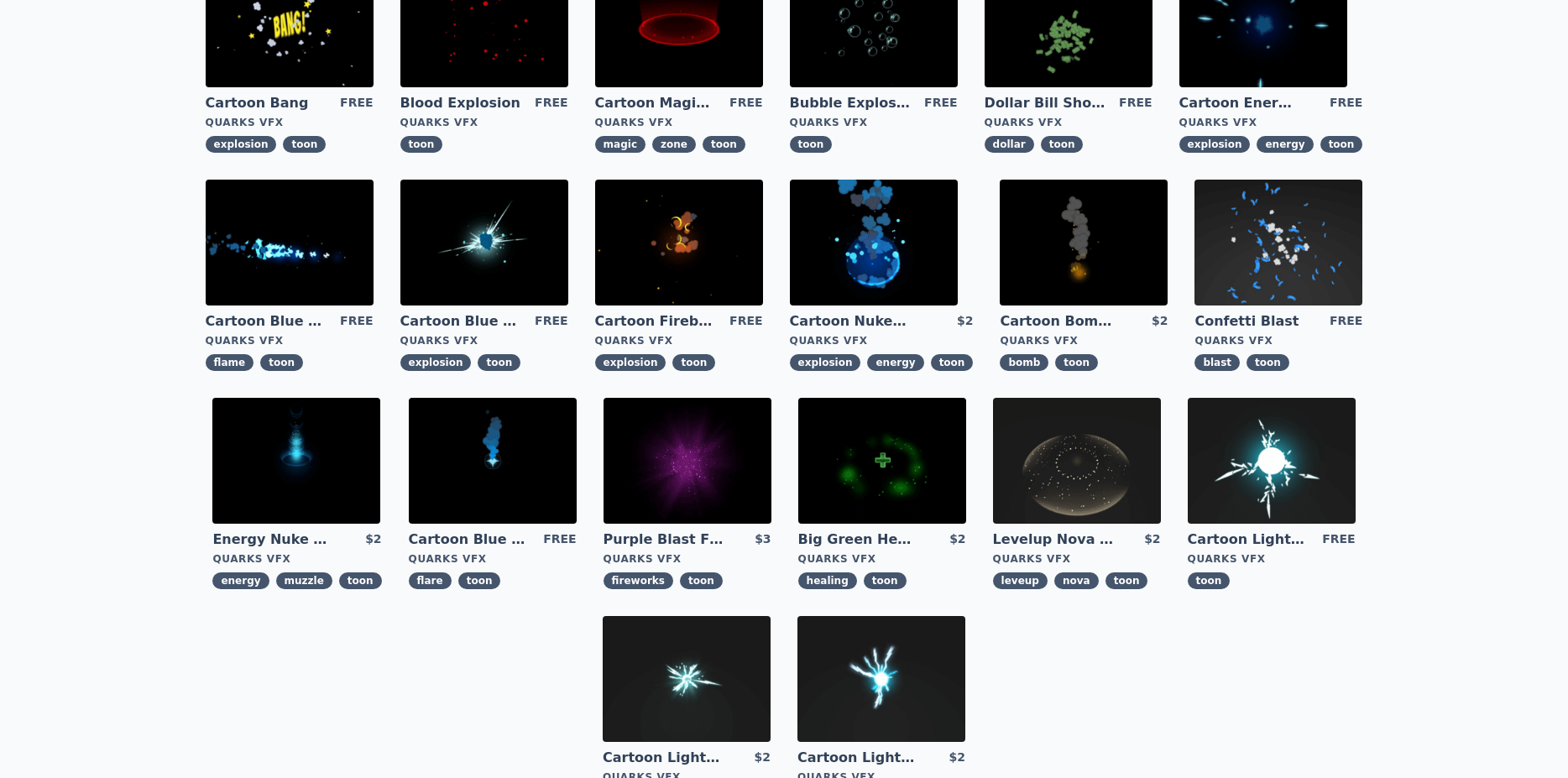
click at [400, 288] on img at bounding box center [484, 243] width 168 height 126
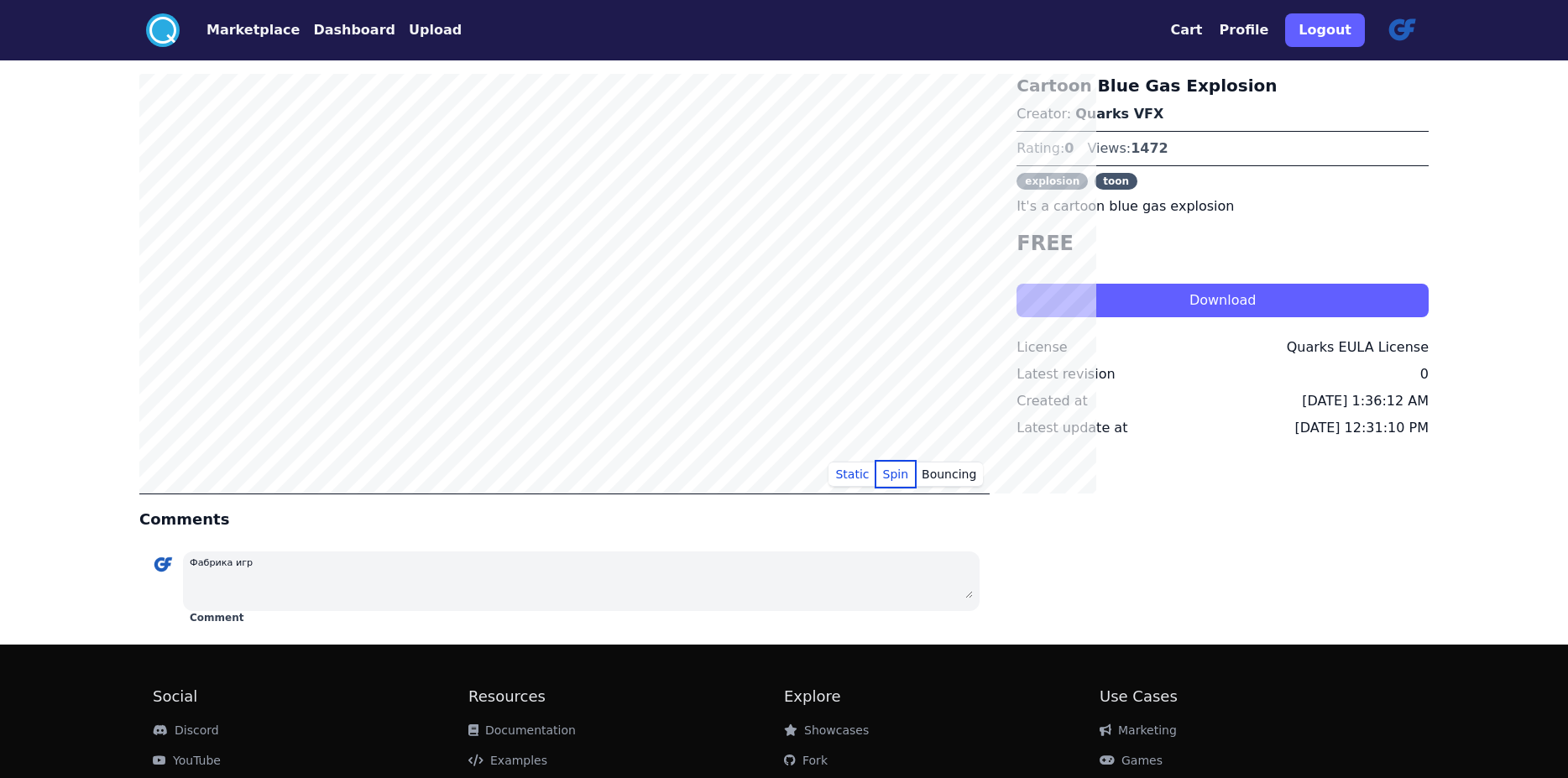
click at [916, 487] on button "Spin" at bounding box center [896, 475] width 40 height 26
click at [1121, 318] on button "Download" at bounding box center [1222, 301] width 412 height 34
